Goal: Find specific page/section: Find specific page/section

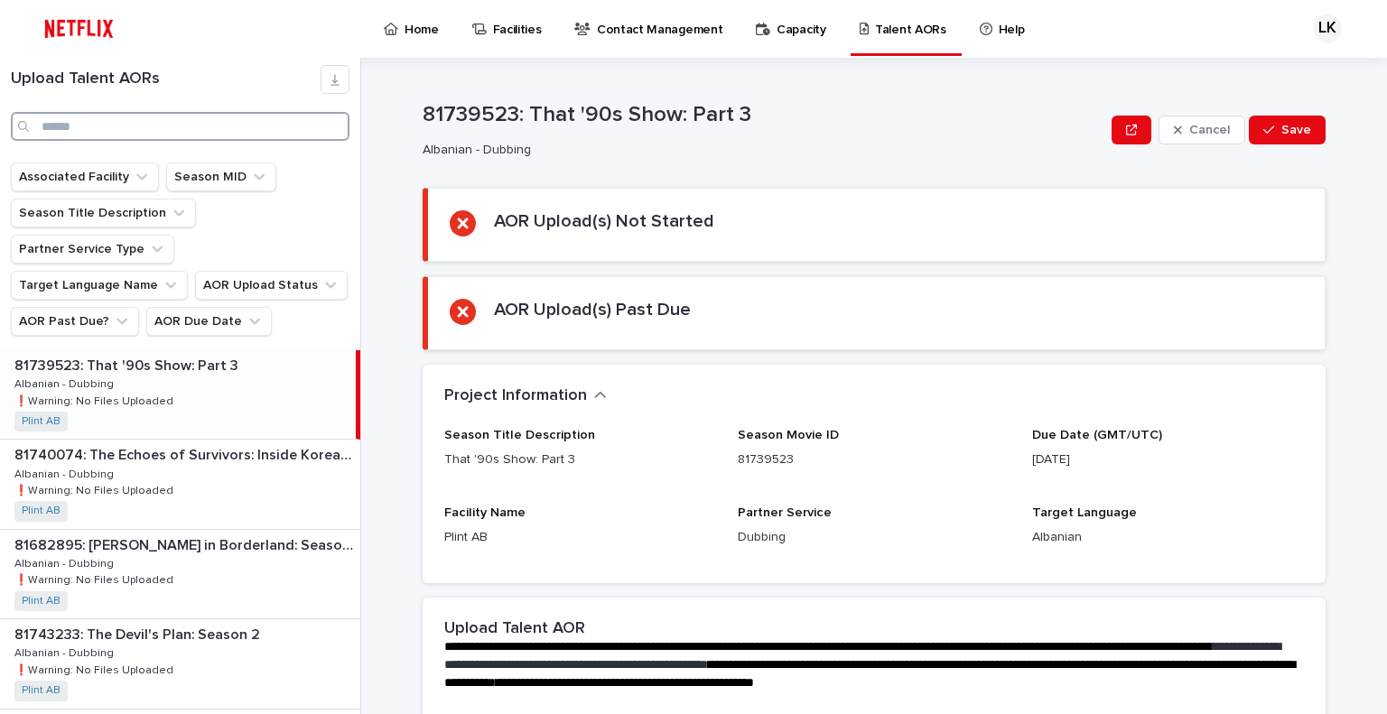
click at [105, 123] on input "Search" at bounding box center [180, 126] width 339 height 29
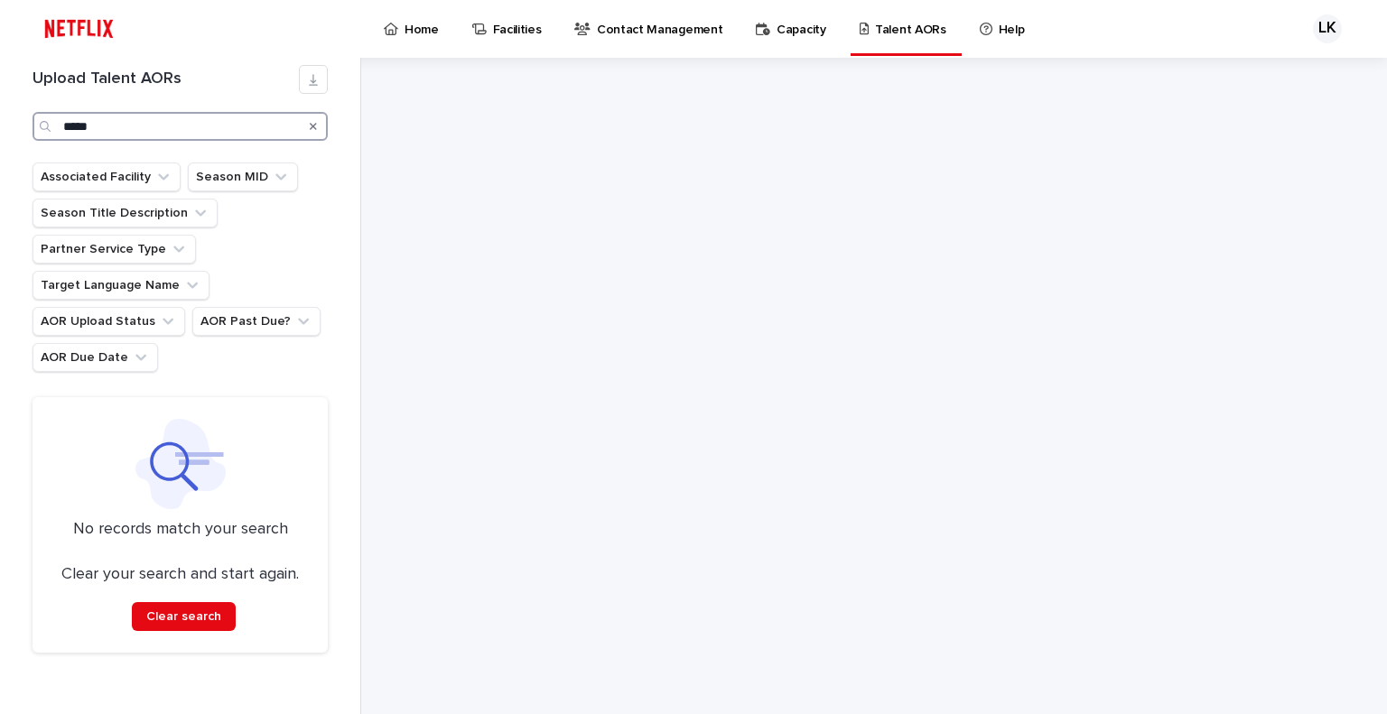
type input "*****"
click at [312, 126] on icon "Search" at bounding box center [313, 126] width 7 height 7
